Goal: Information Seeking & Learning: Learn about a topic

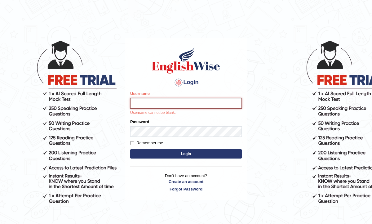
type input "Raynice"
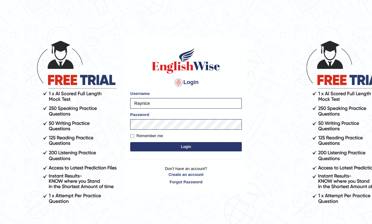
click at [193, 145] on button "Login" at bounding box center [186, 146] width 112 height 9
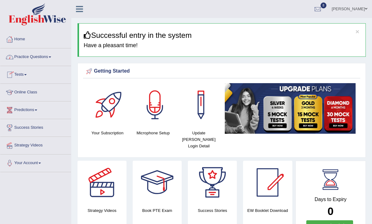
click at [26, 57] on link "Practice Questions" at bounding box center [35, 56] width 71 height 16
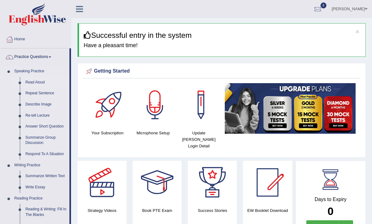
click at [35, 82] on link "Read Aloud" at bounding box center [46, 82] width 47 height 11
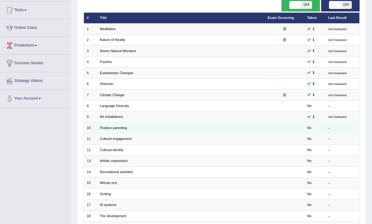
scroll to position [64, 0]
click at [114, 126] on link "Positive parenting" at bounding box center [113, 128] width 27 height 4
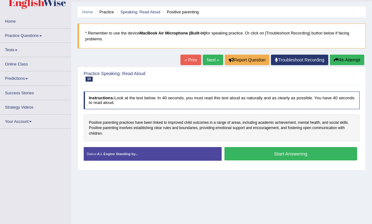
scroll to position [22, 0]
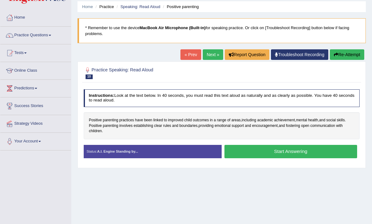
click at [267, 151] on button "Start Answering" at bounding box center [290, 151] width 133 height 13
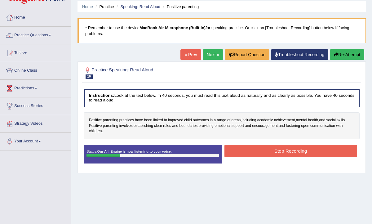
click at [345, 59] on button "Re-Attempt" at bounding box center [347, 54] width 34 height 11
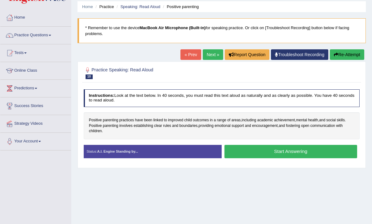
click at [254, 150] on button "Start Answering" at bounding box center [290, 151] width 133 height 13
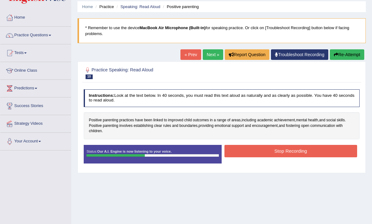
click at [296, 152] on button "Stop Recording" at bounding box center [290, 151] width 133 height 12
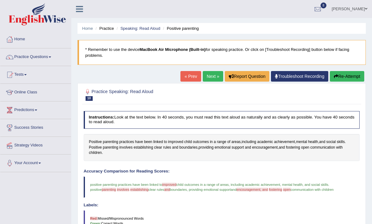
click at [207, 76] on link "Next »" at bounding box center [213, 76] width 20 height 11
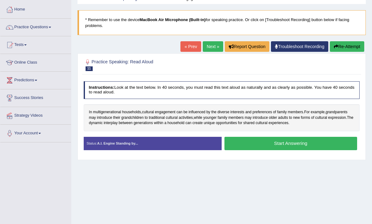
click at [262, 146] on button "Start Answering" at bounding box center [290, 143] width 133 height 13
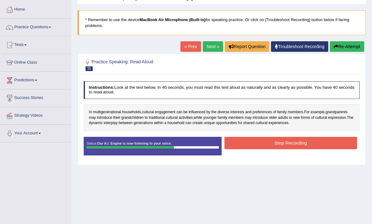
click at [302, 145] on button "Stop Recording" at bounding box center [290, 143] width 133 height 12
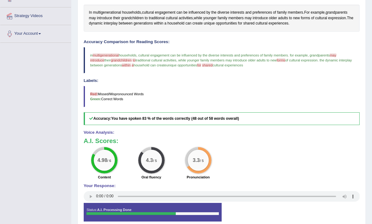
scroll to position [154, 0]
